Goal: Book appointment/travel/reservation

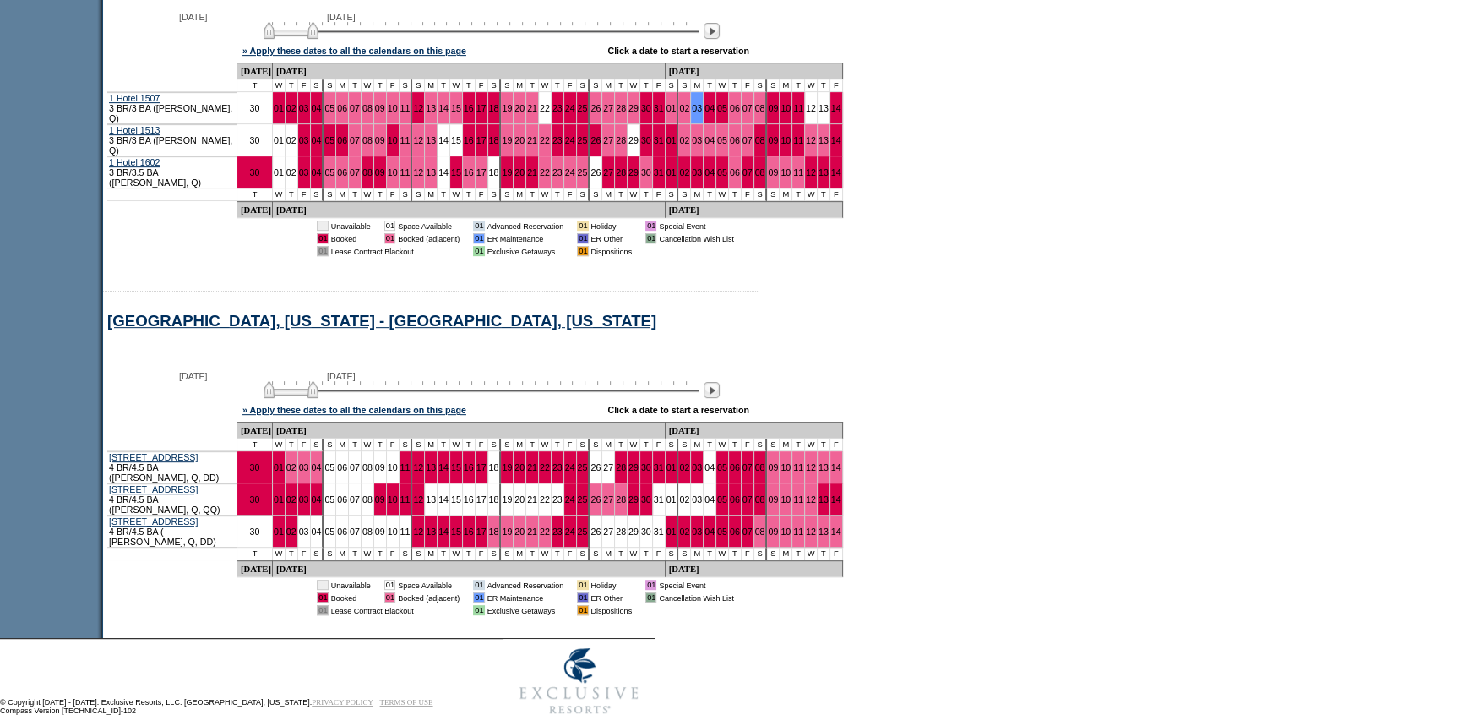
scroll to position [971, 0]
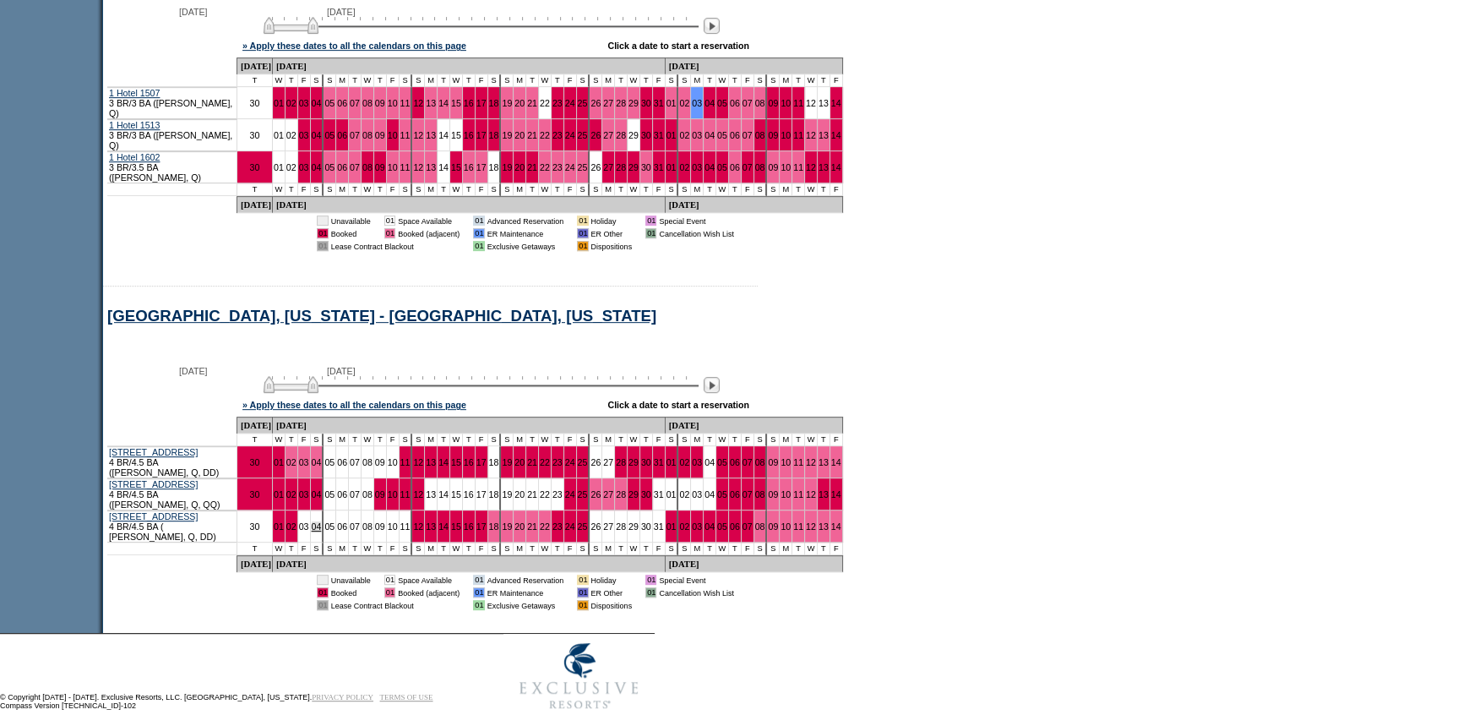
click at [322, 521] on link "04" at bounding box center [317, 526] width 10 height 10
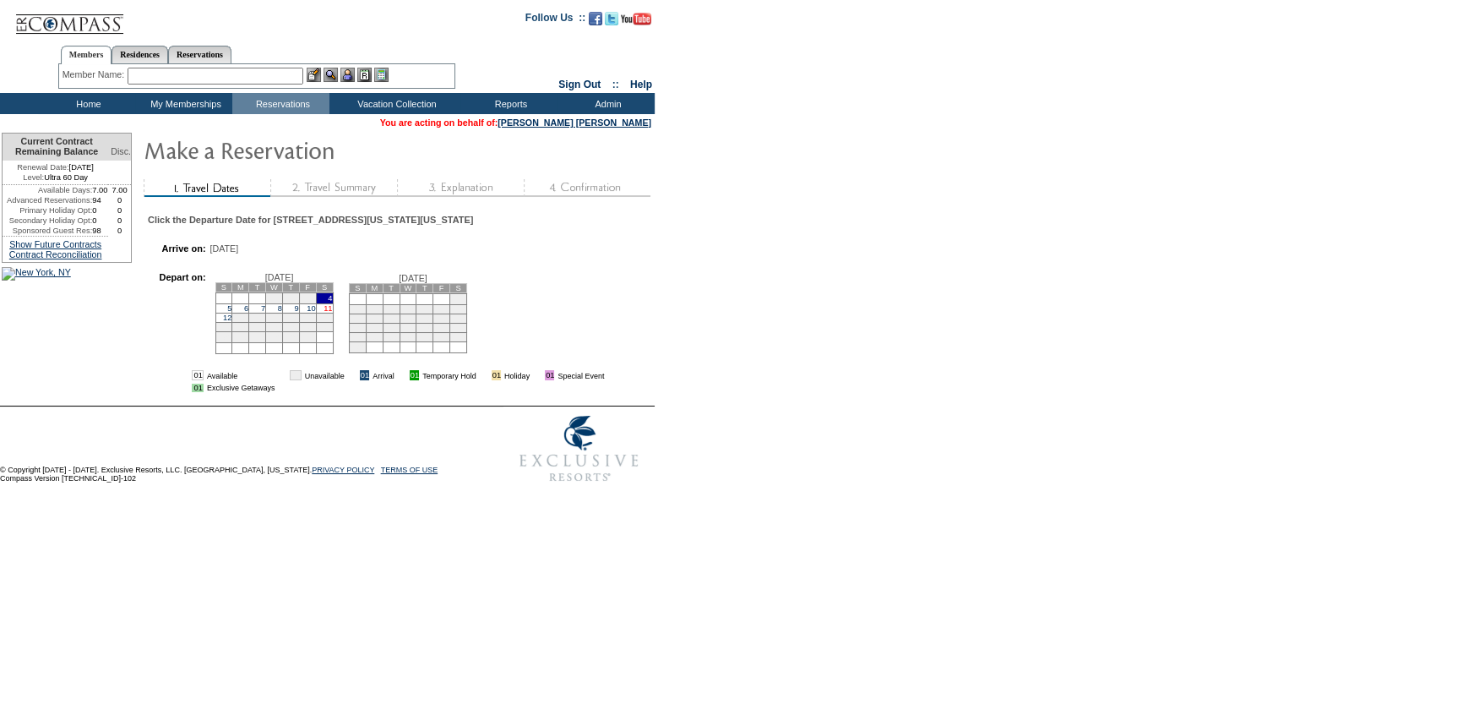
click at [332, 313] on link "11" at bounding box center [328, 308] width 8 height 8
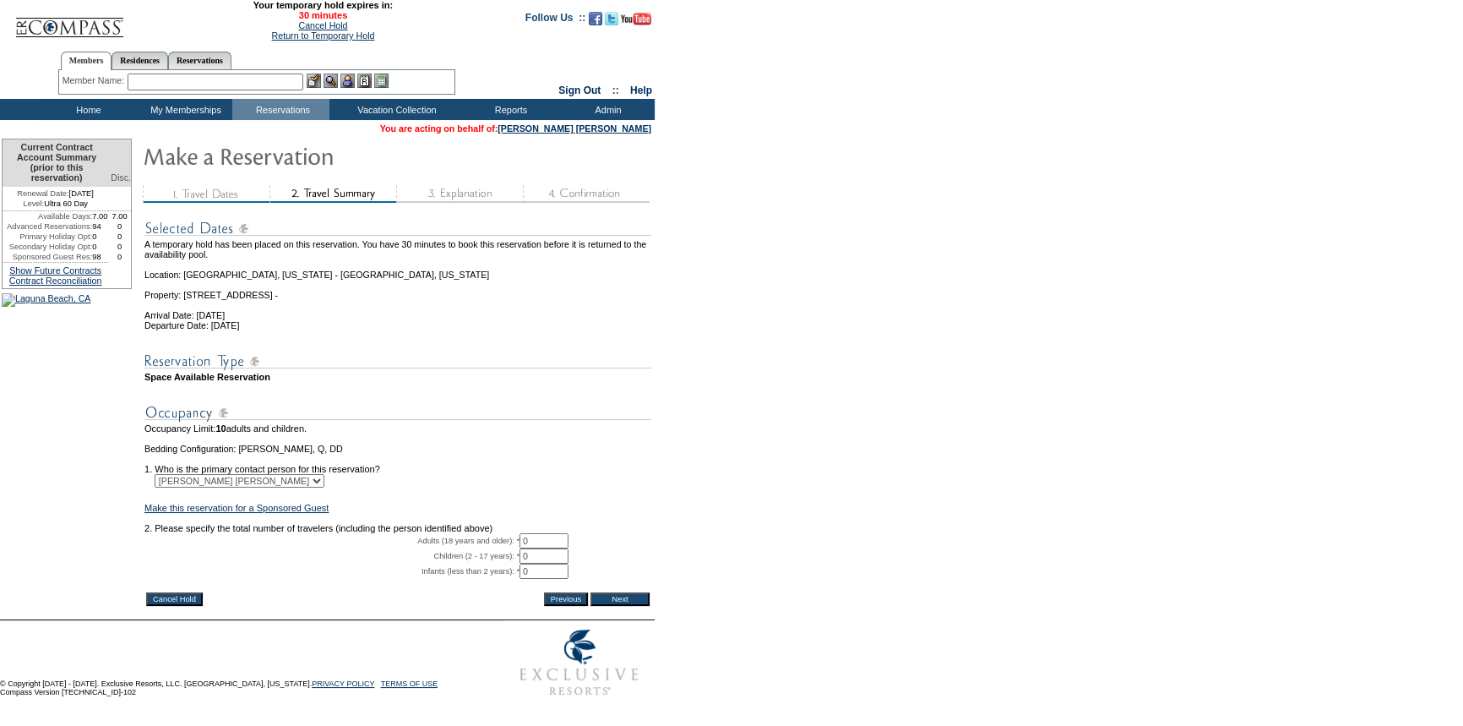
click at [498, 555] on tbody "A temporary hold has been placed on this reservation. You have 30 minutes to bo…" at bounding box center [397, 398] width 507 height 381
type input "10"
click at [629, 606] on input "Next" at bounding box center [619, 599] width 59 height 14
